Goal: Find specific page/section: Find specific page/section

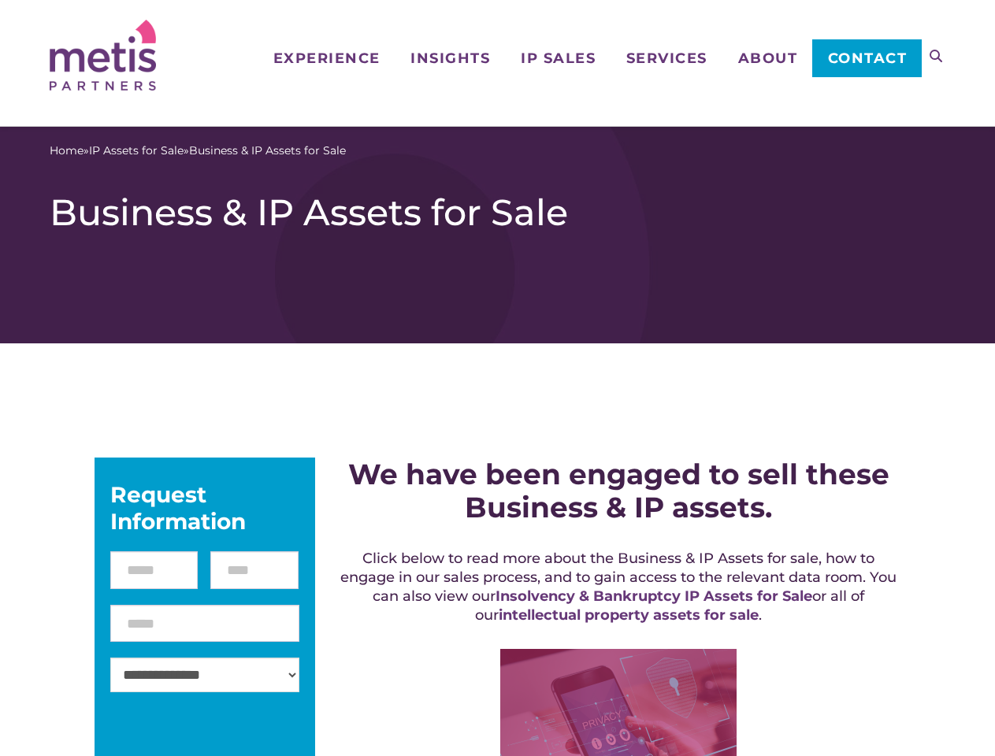
click at [936, 56] on icon at bounding box center [935, 56] width 13 height 13
